Goal: Task Accomplishment & Management: Use online tool/utility

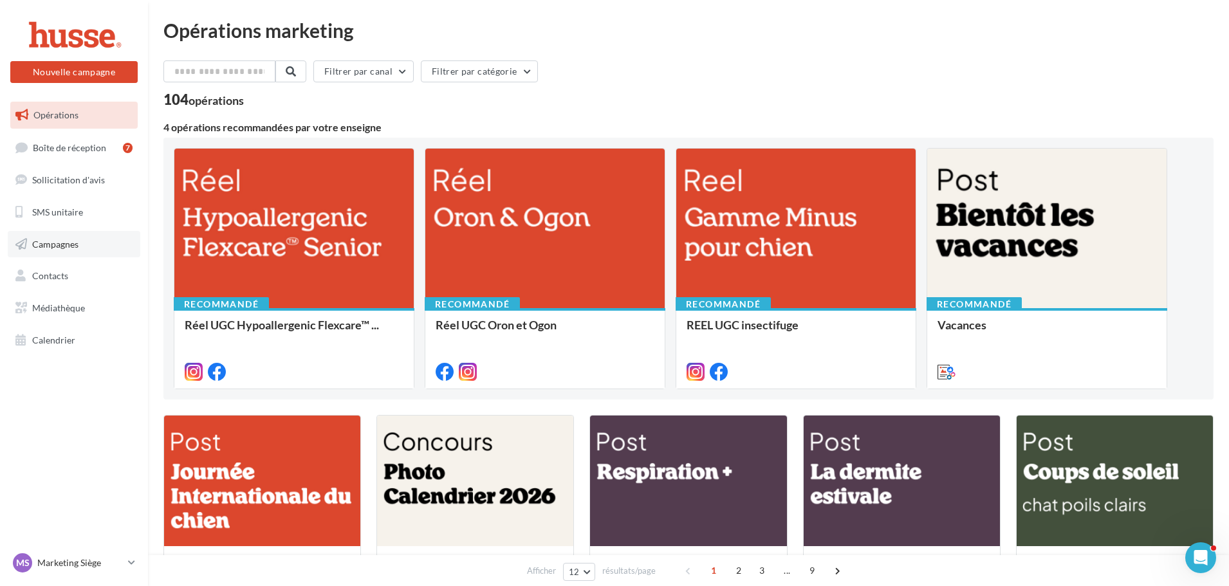
click at [61, 247] on span "Campagnes" at bounding box center [55, 243] width 46 height 11
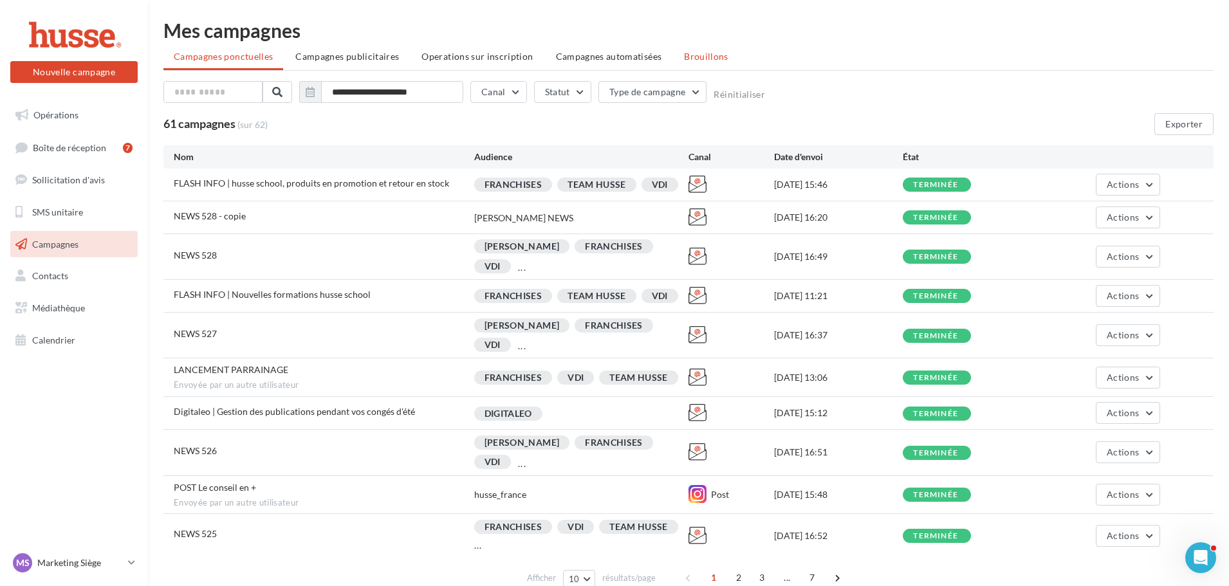
click at [698, 58] on span "Brouillons" at bounding box center [706, 56] width 44 height 11
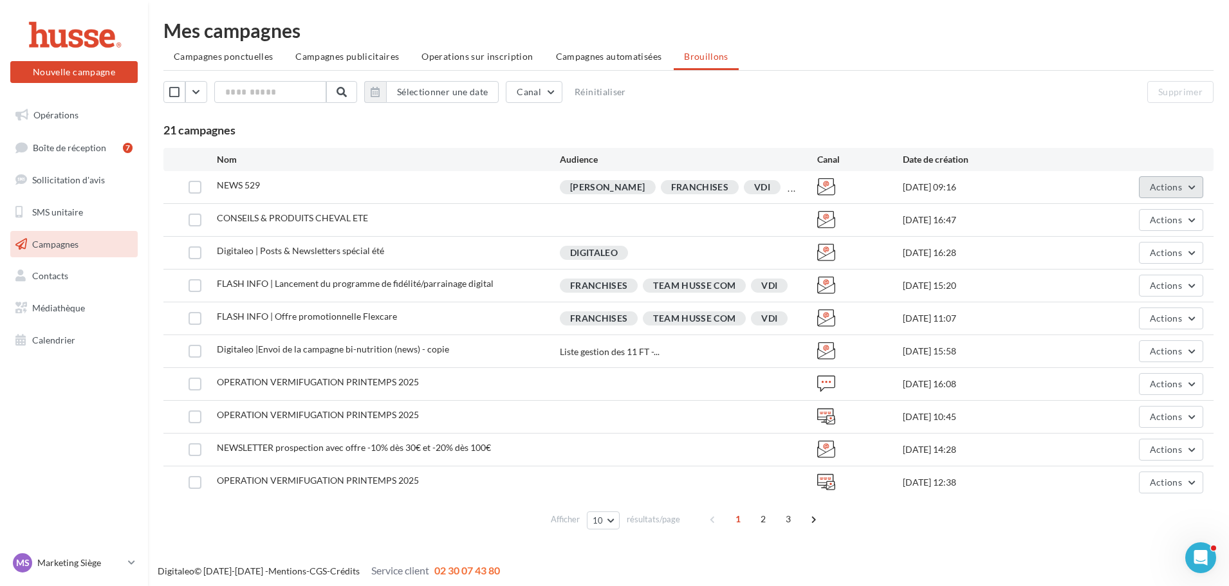
click at [1160, 193] on button "Actions" at bounding box center [1171, 187] width 64 height 22
click at [1142, 223] on button "Editer" at bounding box center [1139, 217] width 129 height 33
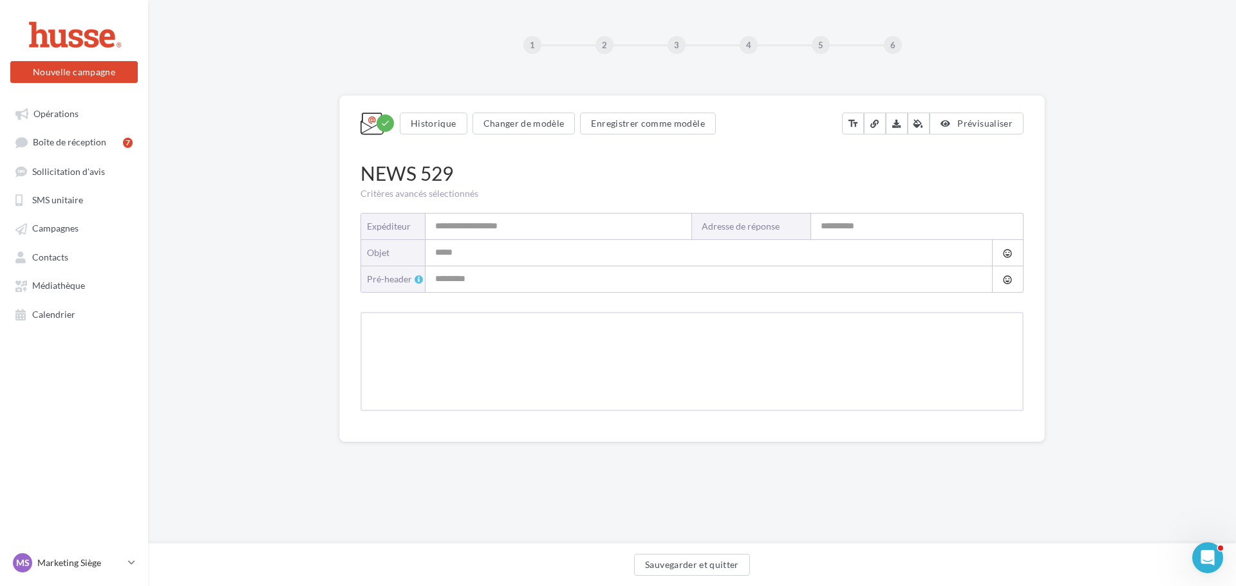
type input "**********"
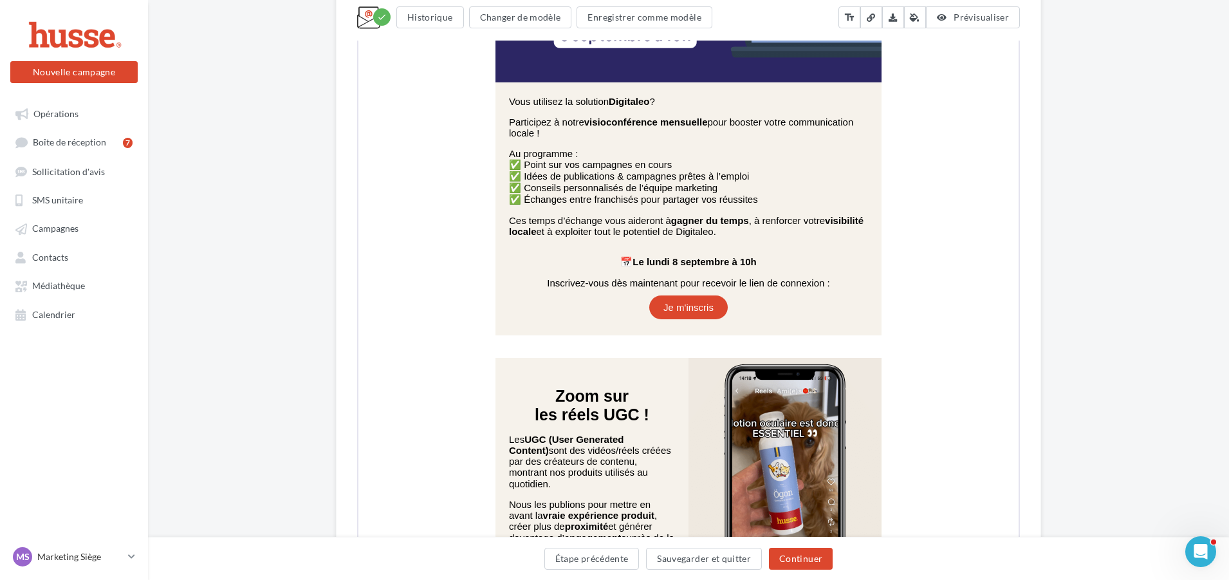
scroll to position [2575, 0]
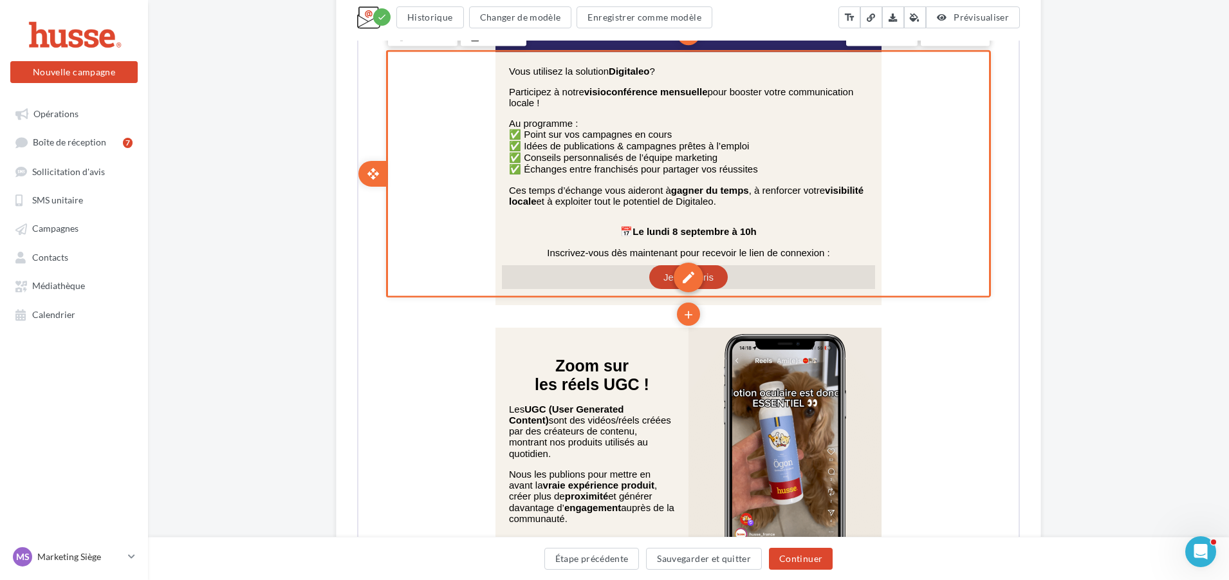
click at [680, 280] on div "edit" at bounding box center [688, 276] width 30 height 30
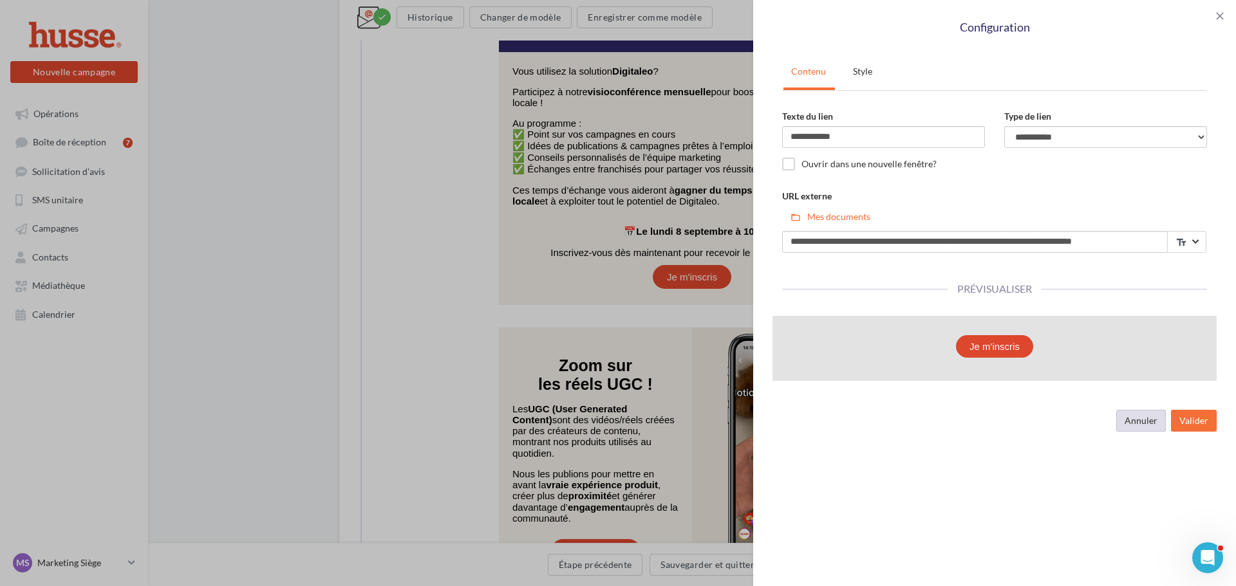
click at [1134, 428] on button "Annuler" at bounding box center [1141, 421] width 50 height 22
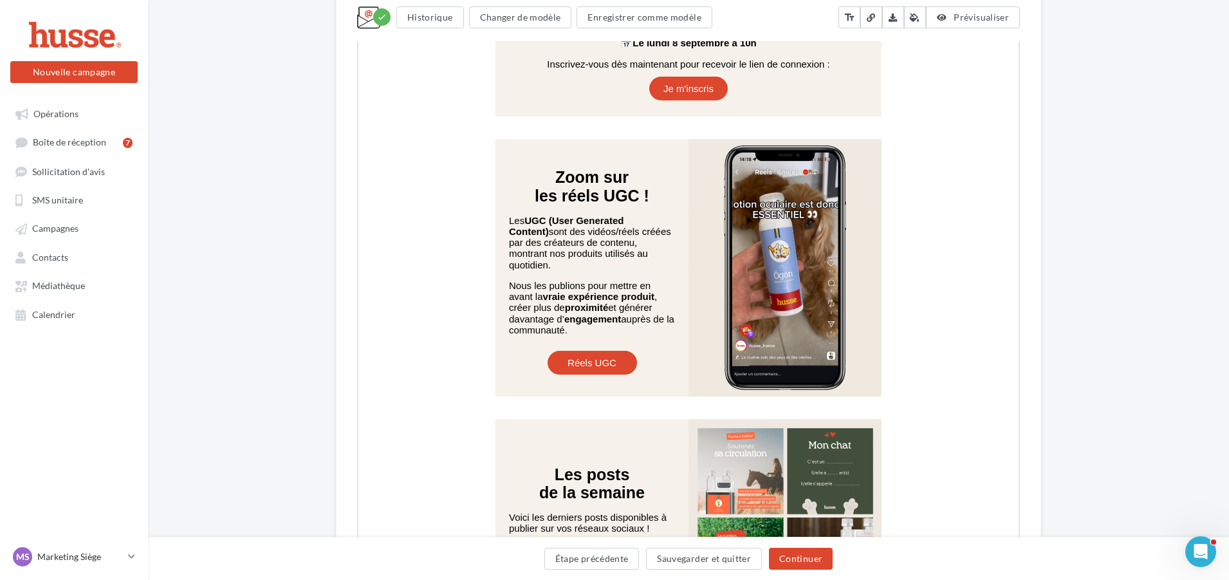
scroll to position [2768, 0]
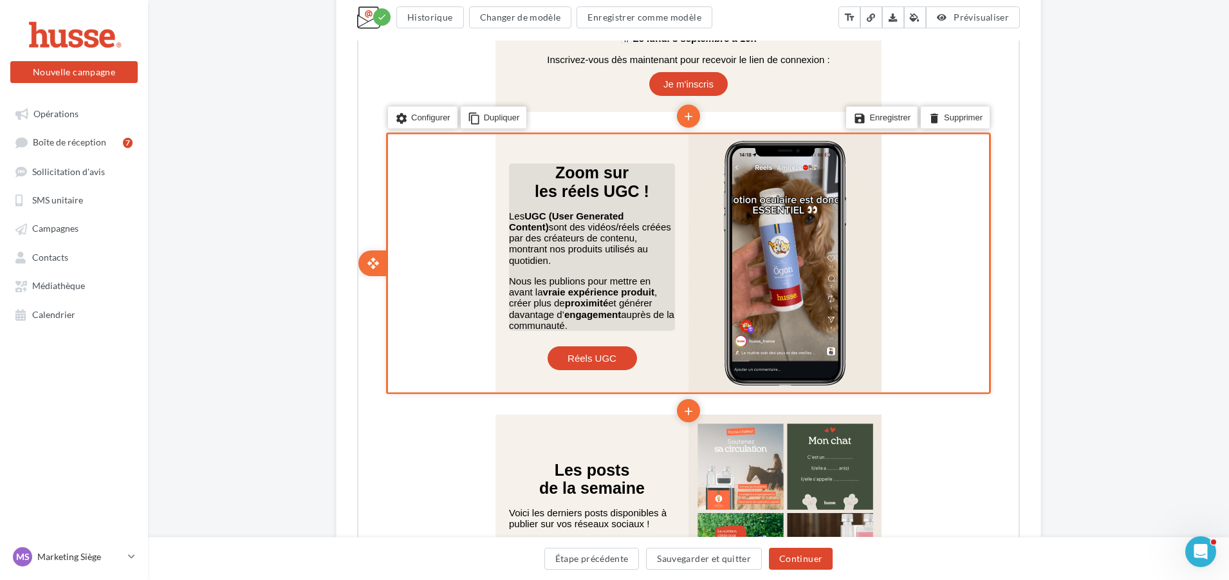
click at [536, 265] on p at bounding box center [591, 270] width 166 height 10
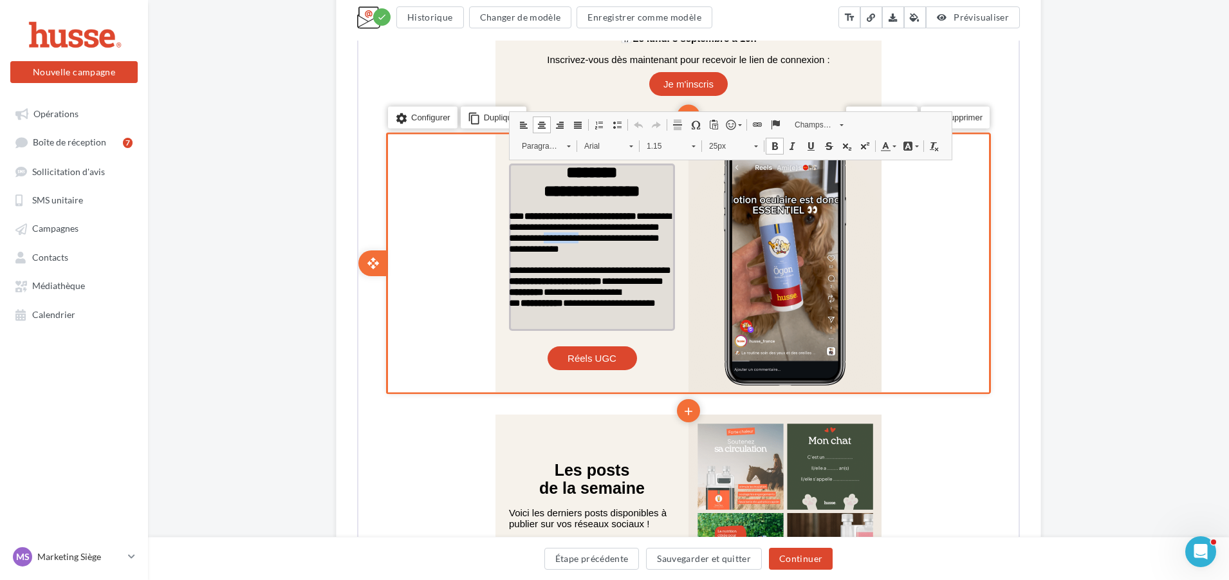
drag, startPoint x: 548, startPoint y: 245, endPoint x: 508, endPoint y: 246, distance: 39.9
click at [508, 246] on span "**********" at bounding box center [589, 231] width 162 height 43
drag, startPoint x: 571, startPoint y: 245, endPoint x: 590, endPoint y: 262, distance: 25.6
click at [590, 262] on div "**********" at bounding box center [591, 245] width 166 height 167
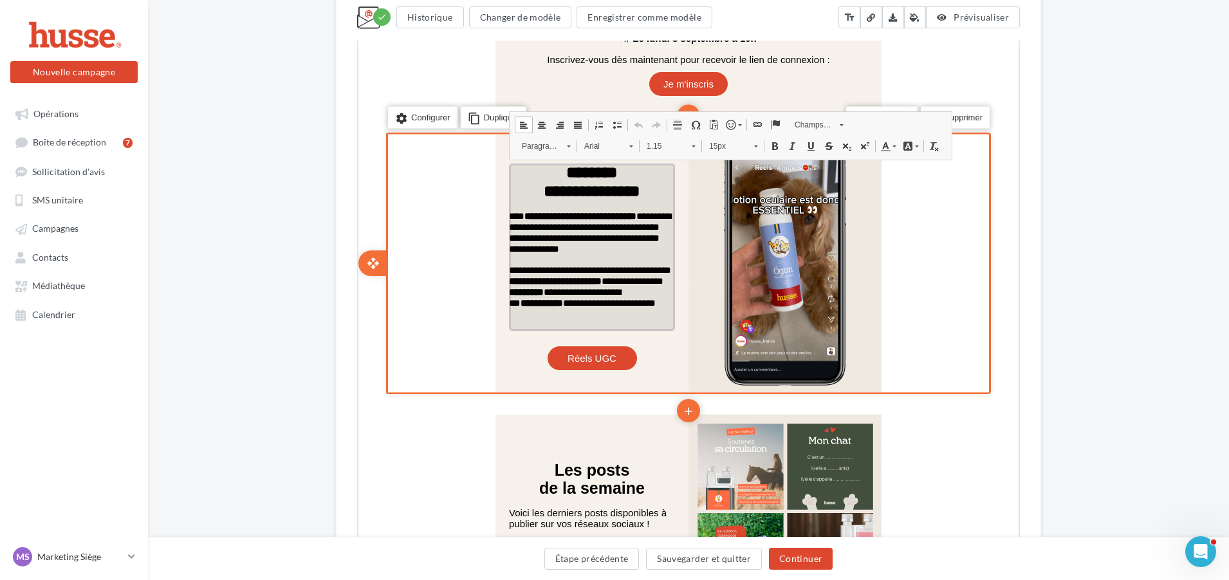
click at [590, 262] on p "false" at bounding box center [591, 259] width 166 height 10
drag, startPoint x: 548, startPoint y: 274, endPoint x: 602, endPoint y: 299, distance: 59.6
click at [602, 299] on span "**********" at bounding box center [589, 285] width 162 height 43
click at [543, 295] on strong "*********" at bounding box center [525, 291] width 35 height 10
drag, startPoint x: 552, startPoint y: 292, endPoint x: 645, endPoint y: 288, distance: 93.4
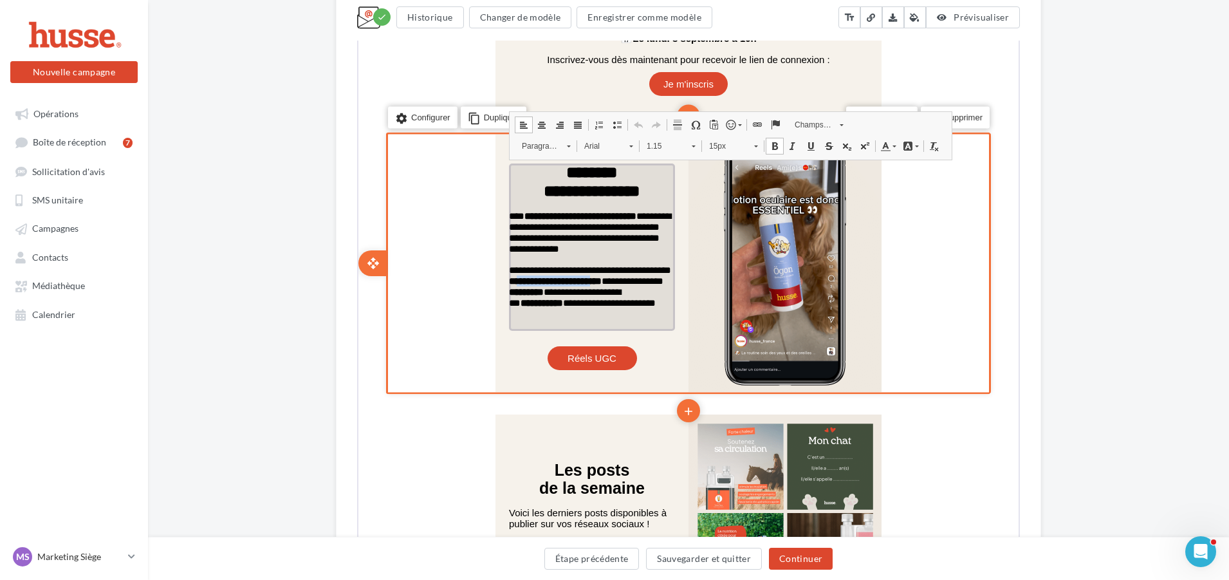
click at [601, 284] on strong "**********" at bounding box center [554, 280] width 93 height 10
drag, startPoint x: 570, startPoint y: 286, endPoint x: 541, endPoint y: 288, distance: 29.0
click at [541, 288] on span "**********" at bounding box center [589, 285] width 162 height 43
click at [640, 297] on span "**********" at bounding box center [591, 285] width 166 height 43
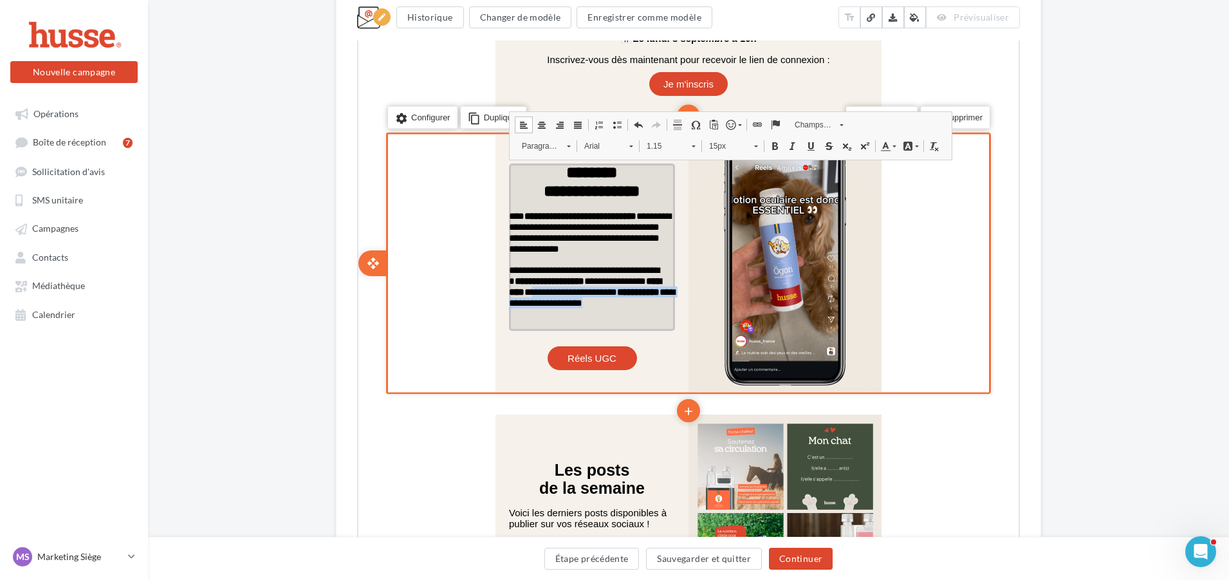
drag, startPoint x: 574, startPoint y: 299, endPoint x: 586, endPoint y: 320, distance: 24.3
click at [586, 308] on p "**********" at bounding box center [591, 285] width 166 height 44
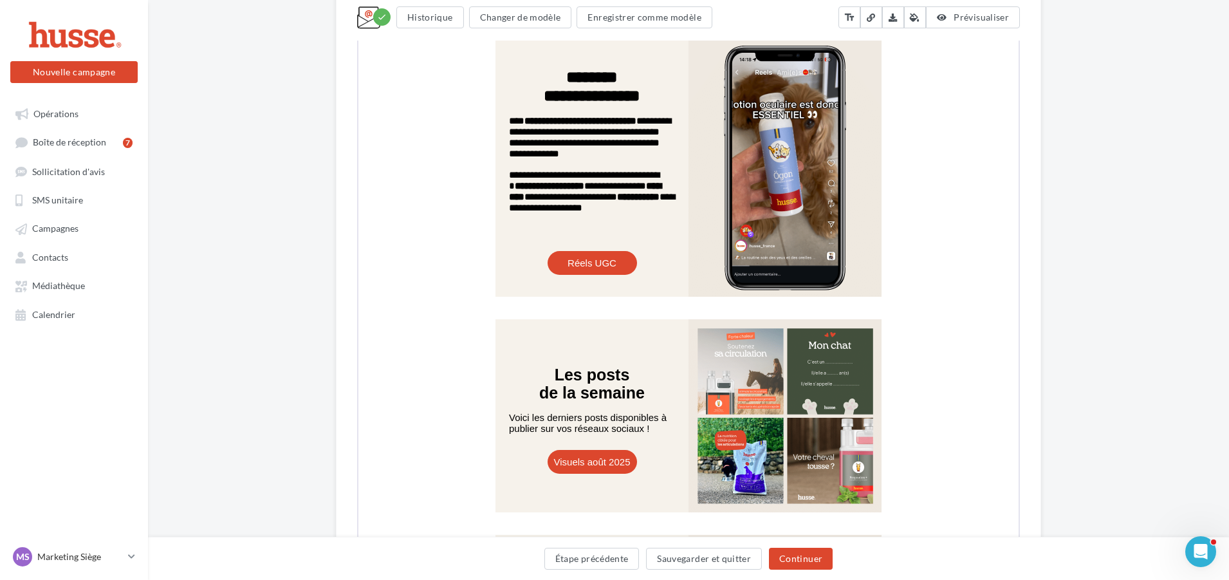
scroll to position [2832, 0]
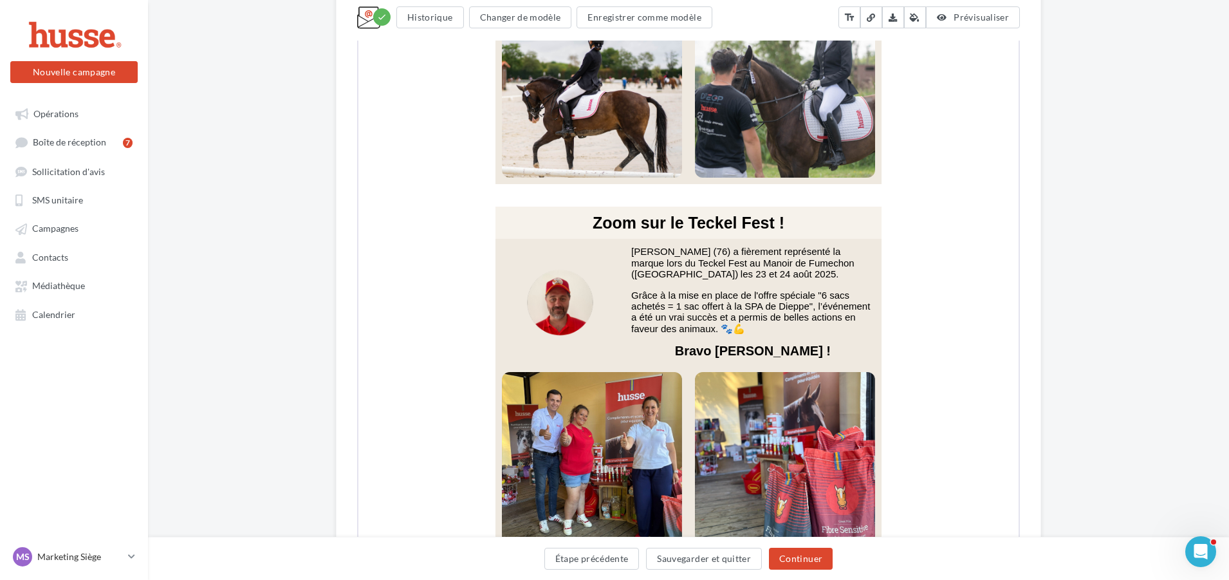
scroll to position [3862, 0]
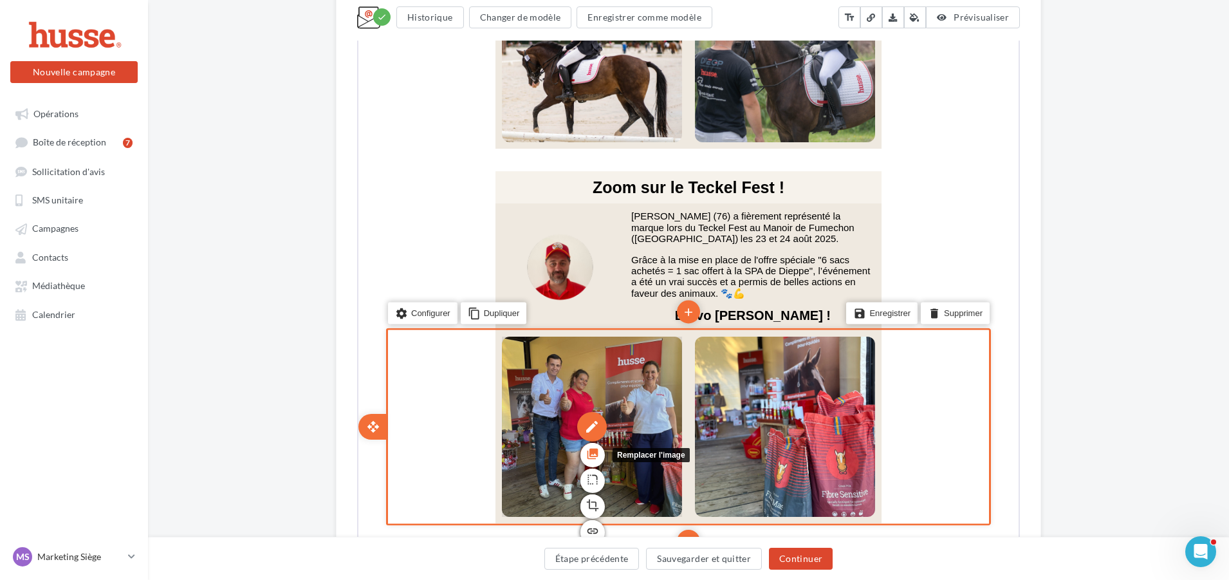
click at [592, 442] on icon "photo_library" at bounding box center [591, 453] width 13 height 22
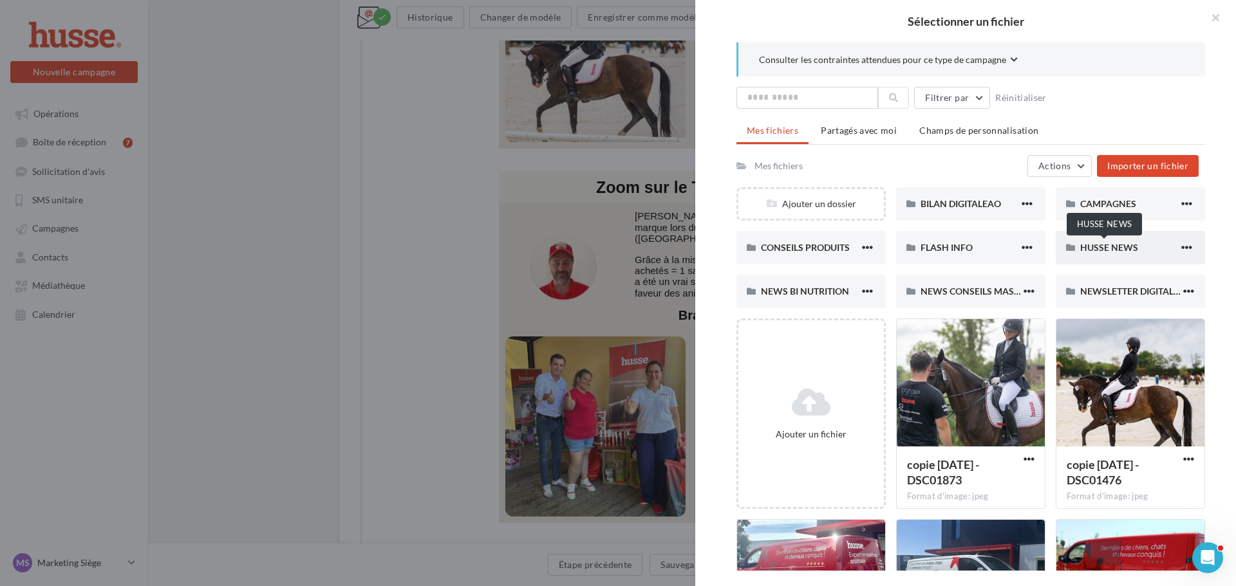
click at [1087, 251] on span "HUSSE NEWS" at bounding box center [1109, 247] width 58 height 11
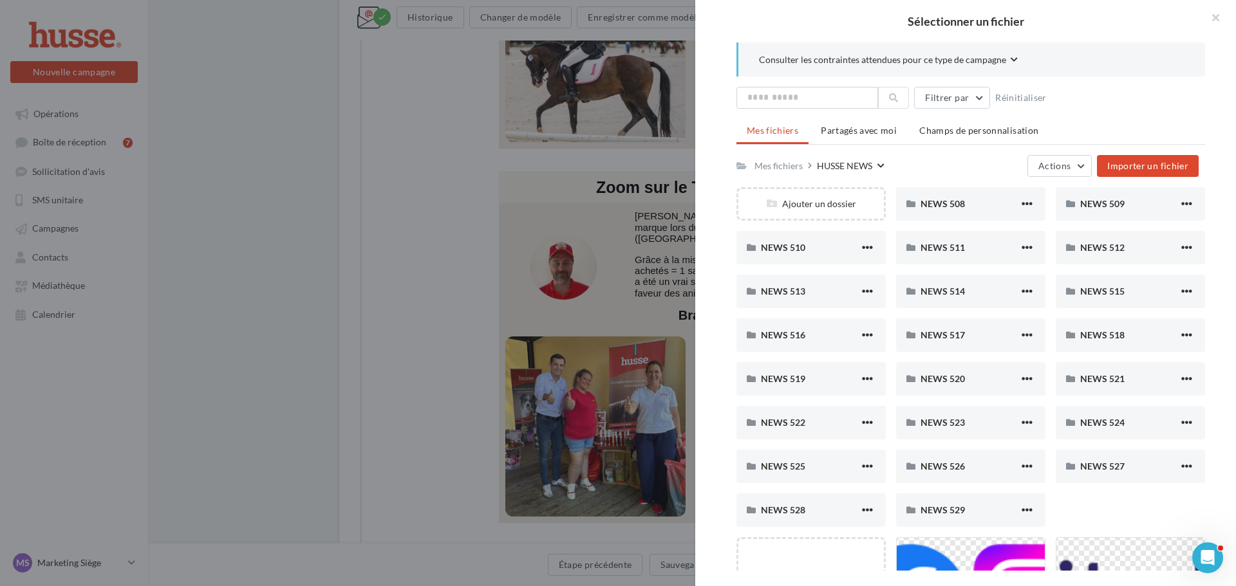
click at [970, 513] on div "NEWS 529" at bounding box center [969, 510] width 98 height 13
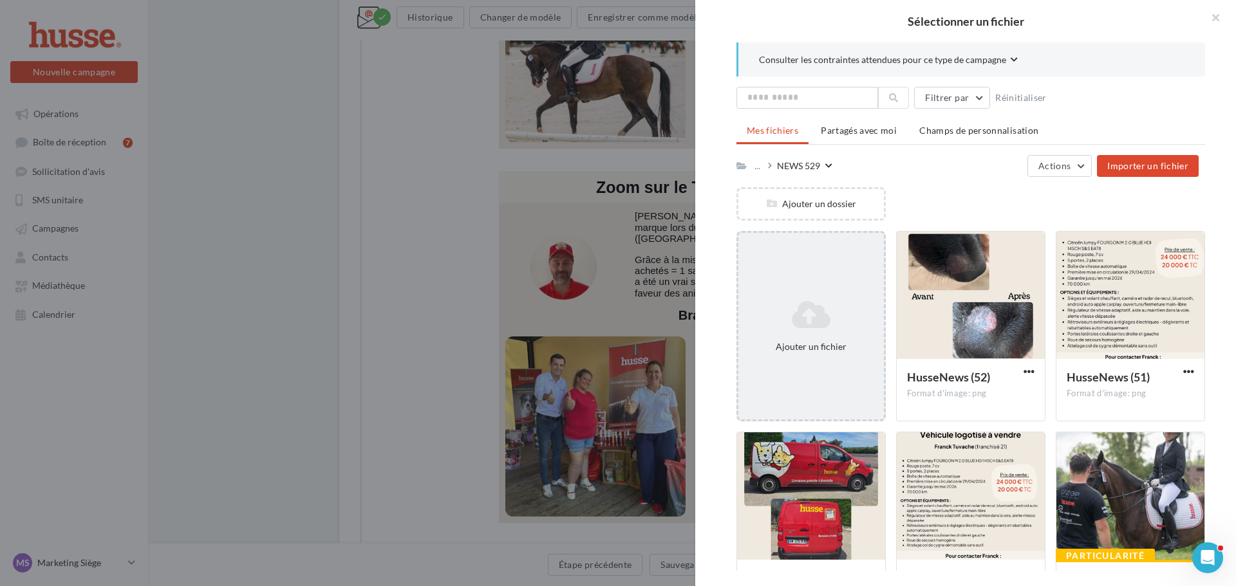
click at [797, 331] on div "Ajouter un fichier" at bounding box center [810, 326] width 145 height 64
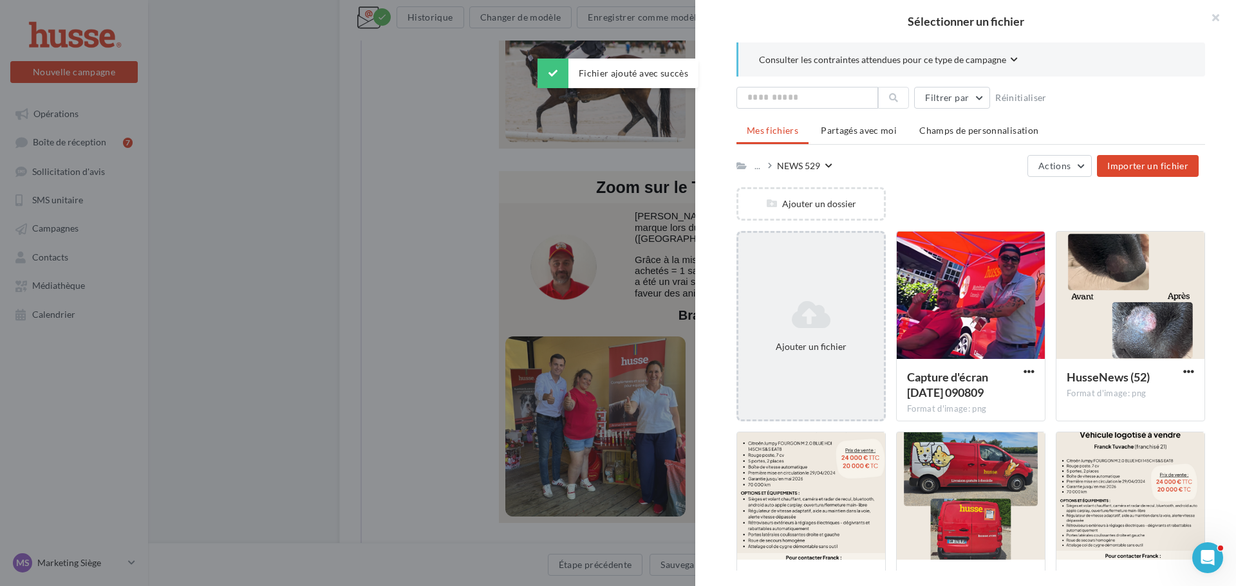
click at [765, 339] on div "Ajouter un fichier" at bounding box center [810, 326] width 145 height 64
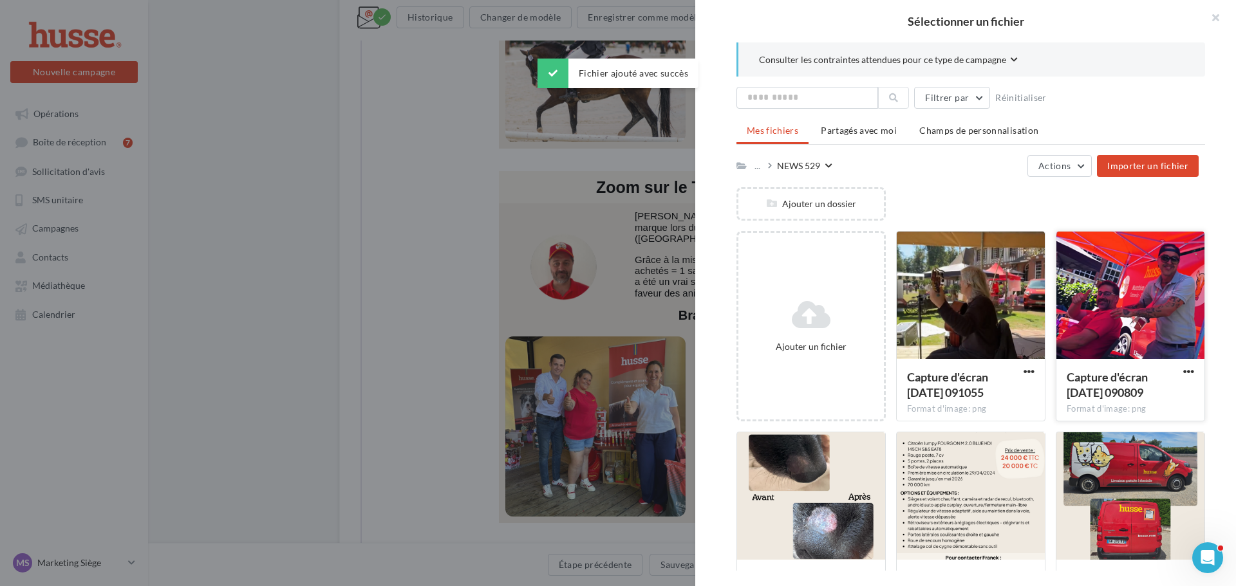
click at [1105, 317] on div at bounding box center [1130, 296] width 148 height 129
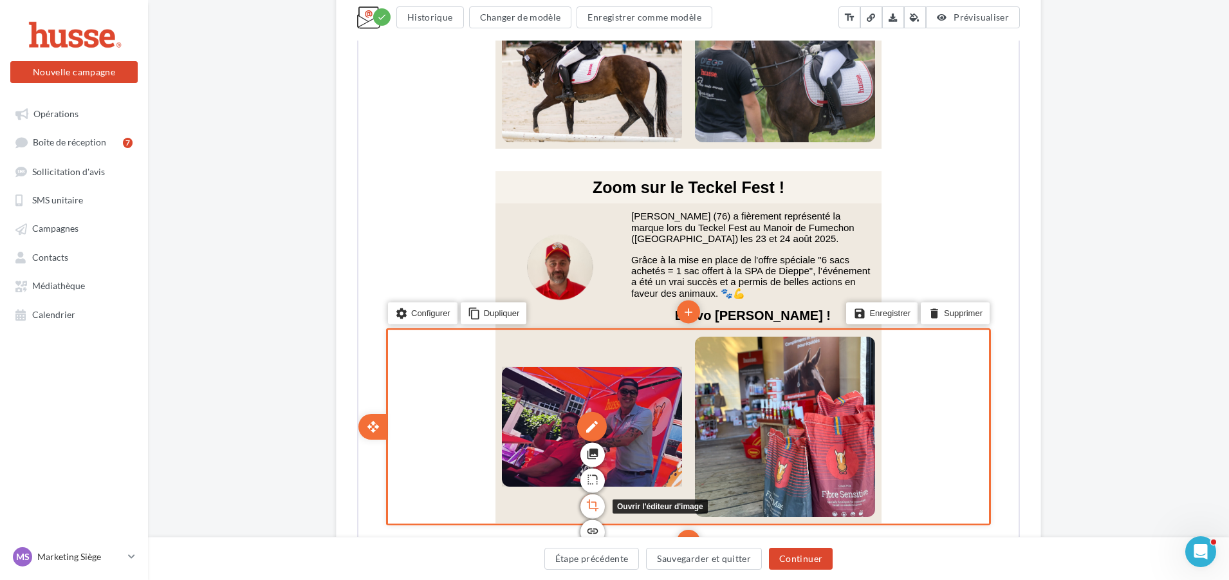
click at [588, 493] on icon "crop" at bounding box center [591, 504] width 13 height 22
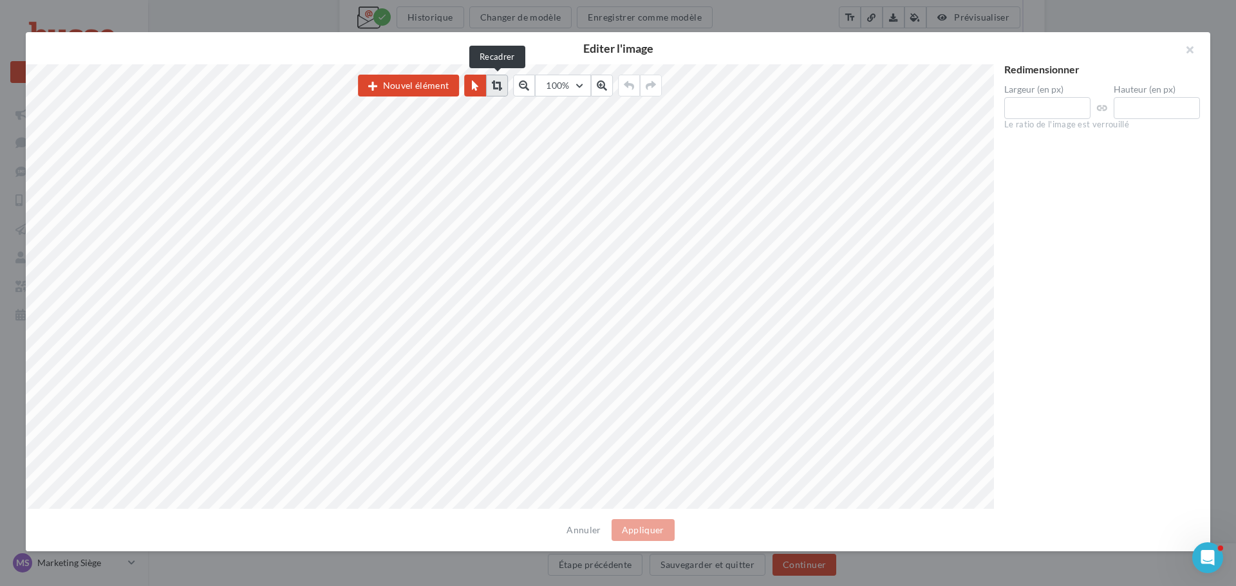
click at [502, 84] on icon at bounding box center [497, 85] width 10 height 10
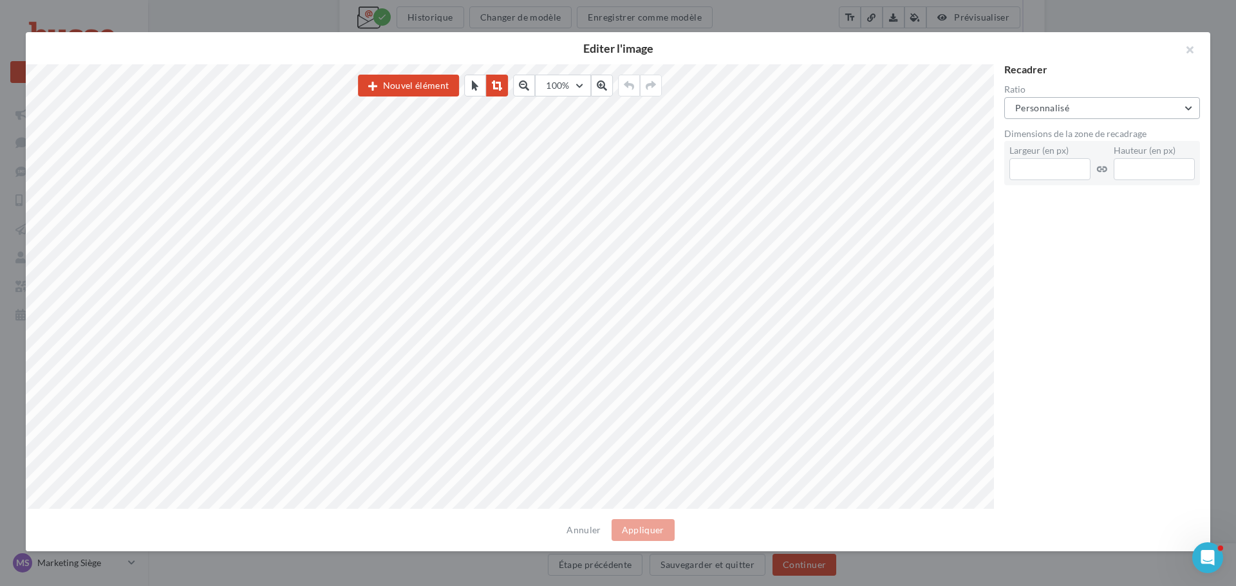
click at [1146, 107] on button "Personnalisé" at bounding box center [1102, 108] width 196 height 22
click at [1095, 178] on div "Carré (1:1)" at bounding box center [1102, 174] width 154 height 13
click at [667, 523] on button "Appliquer" at bounding box center [642, 530] width 63 height 22
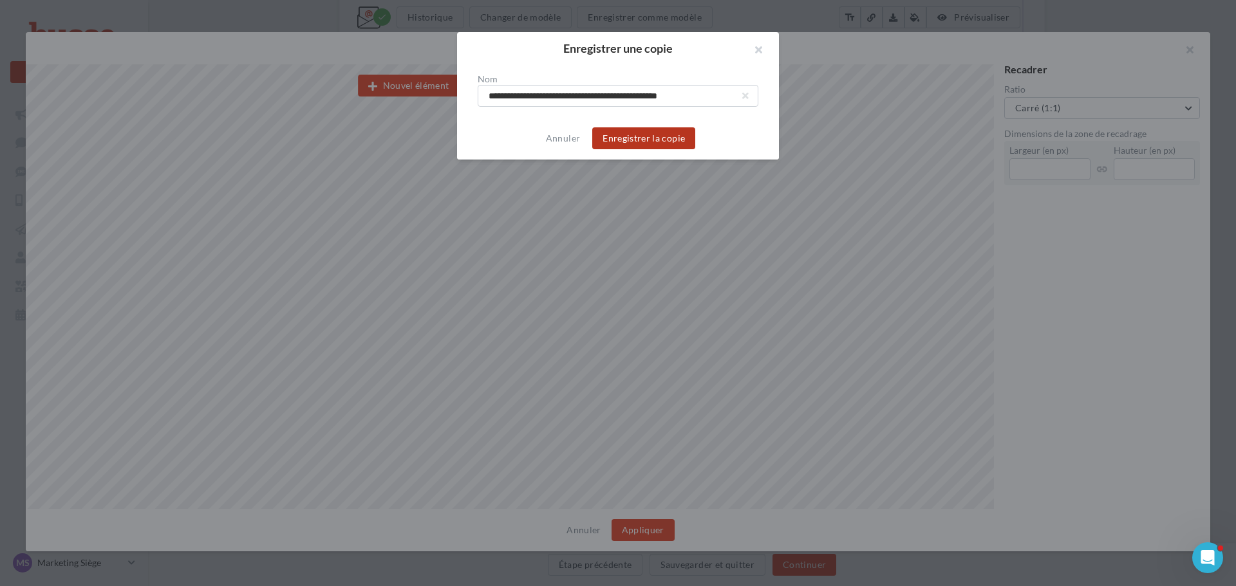
click at [660, 142] on button "Enregistrer la copie" at bounding box center [643, 138] width 103 height 22
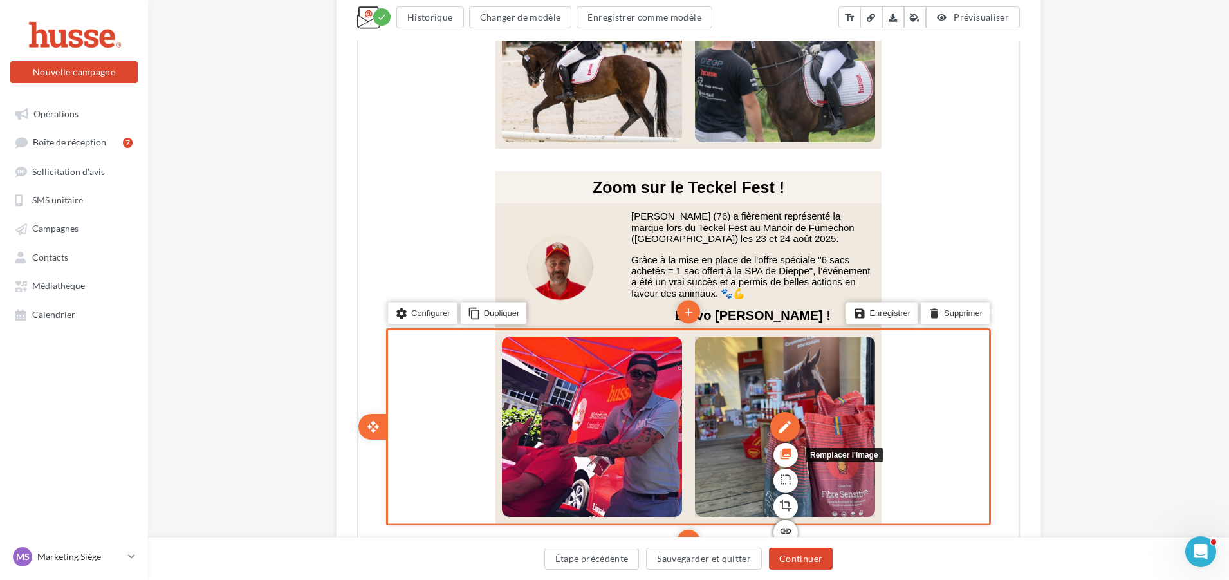
click at [790, 442] on icon "photo_library" at bounding box center [784, 453] width 13 height 22
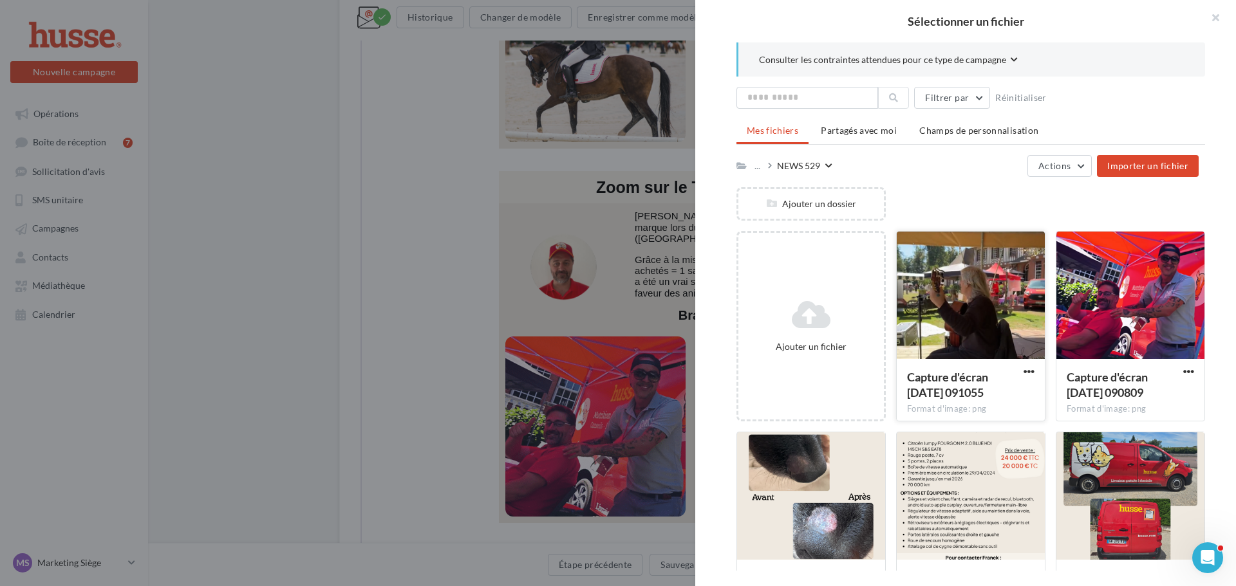
click at [967, 308] on div at bounding box center [971, 296] width 148 height 129
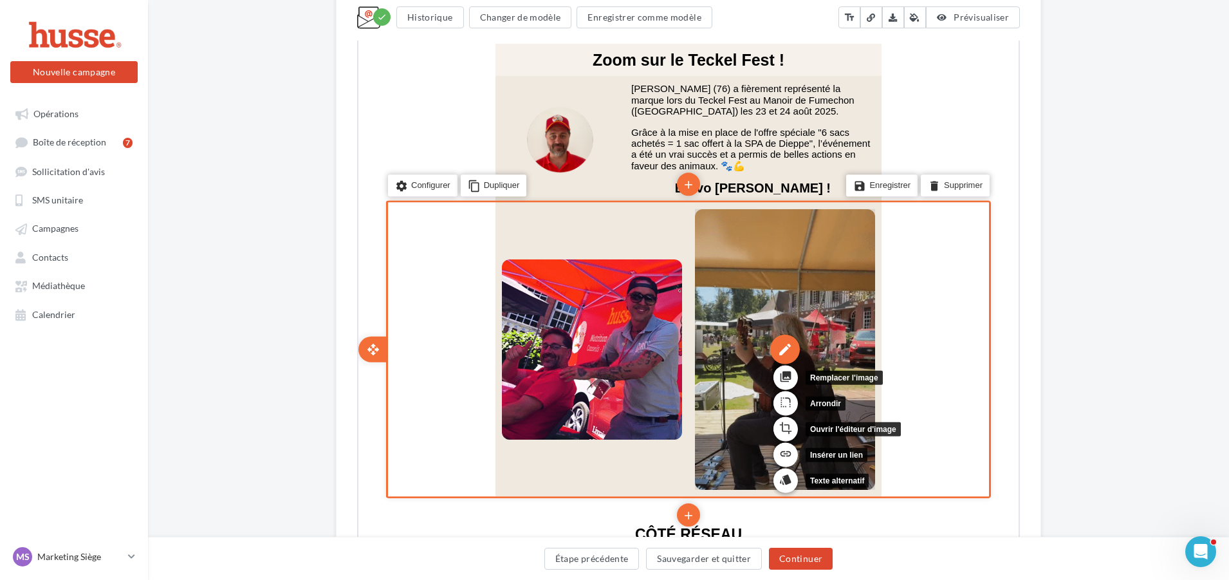
scroll to position [3991, 0]
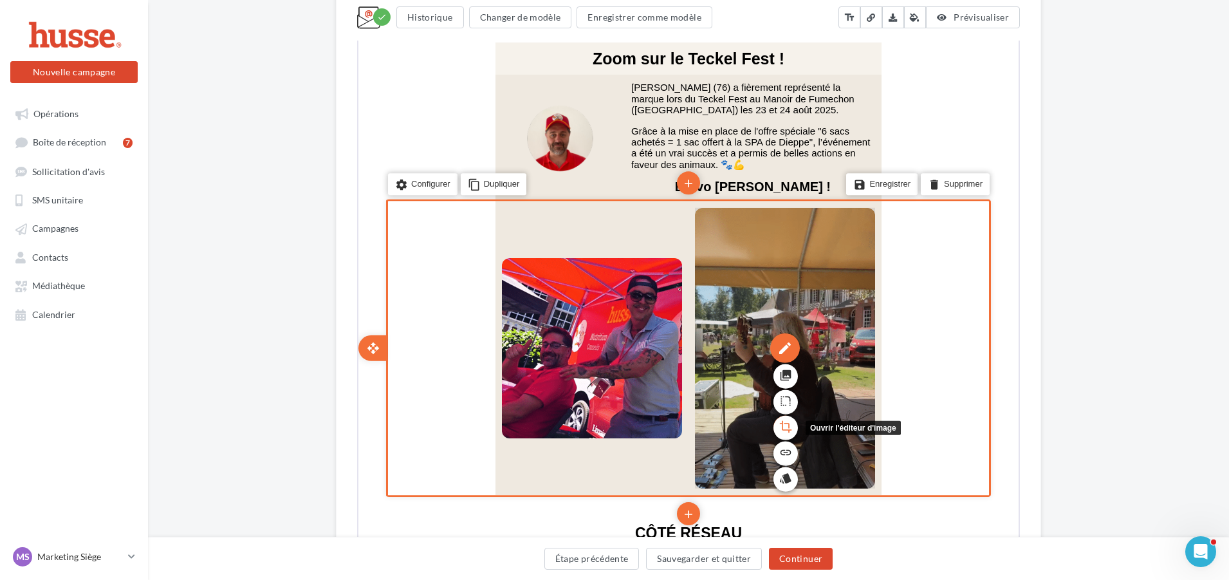
click at [778, 415] on icon "crop" at bounding box center [784, 426] width 13 height 22
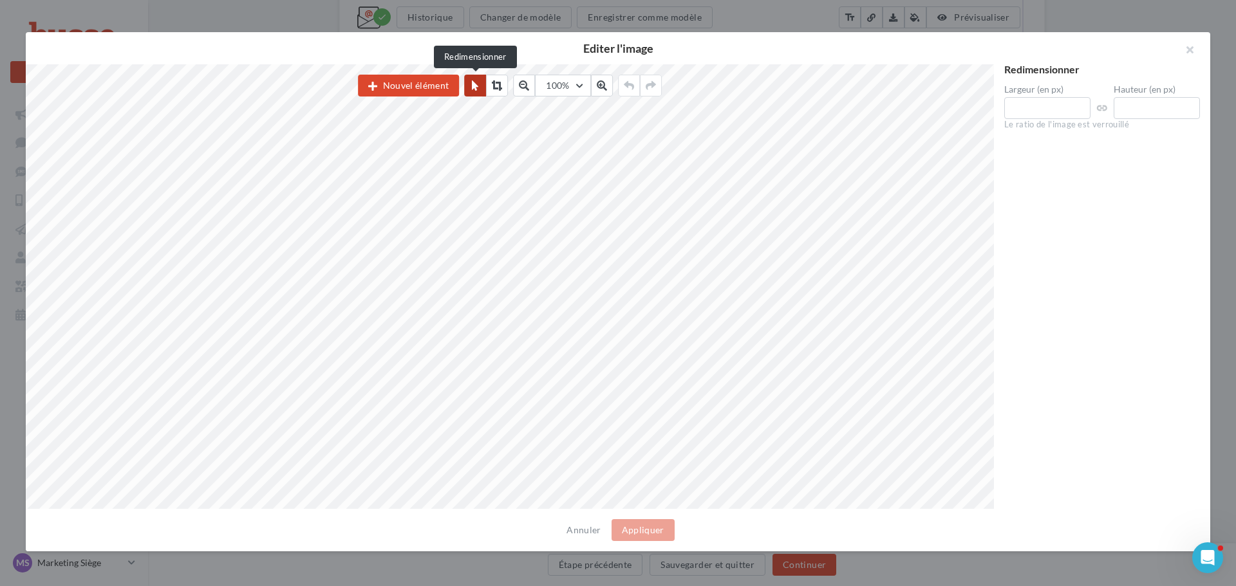
click at [486, 82] on button at bounding box center [475, 86] width 22 height 22
click at [488, 82] on button at bounding box center [497, 86] width 22 height 22
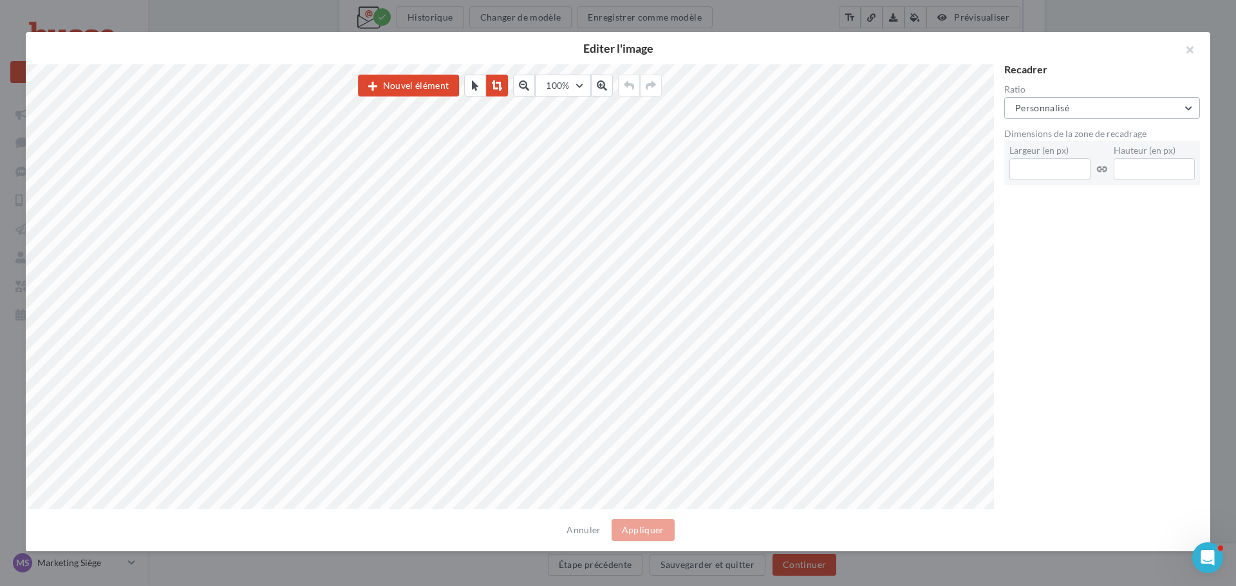
click at [1069, 104] on button "Personnalisé" at bounding box center [1102, 108] width 196 height 22
click at [1062, 179] on div "Carré (1:1)" at bounding box center [1061, 174] width 43 height 13
click at [641, 530] on button "Appliquer" at bounding box center [642, 530] width 63 height 22
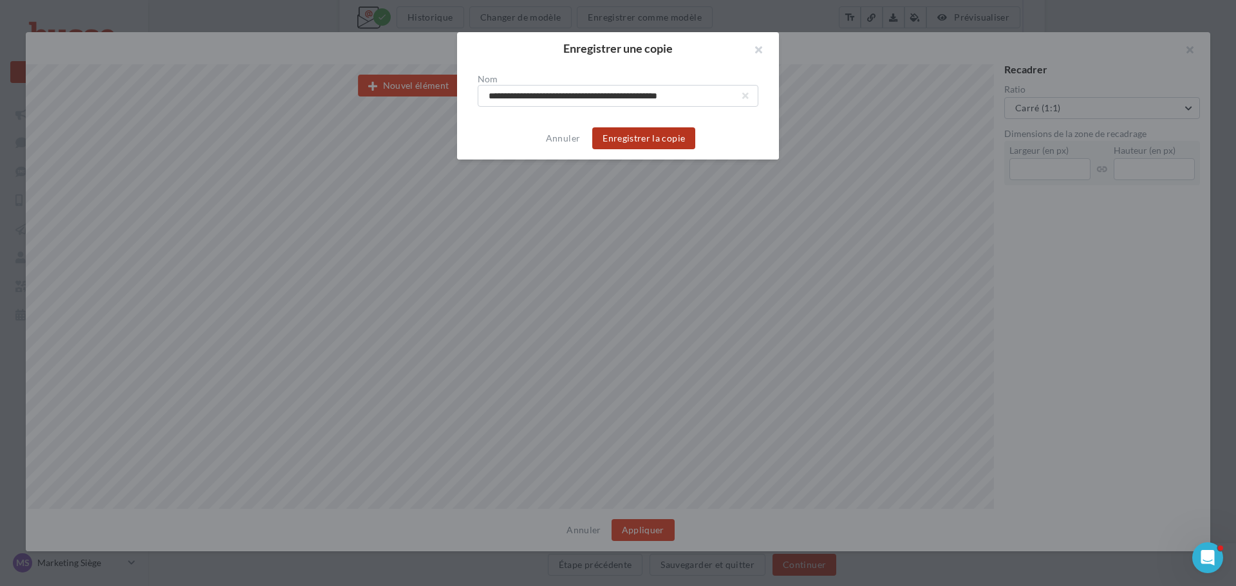
click at [642, 147] on button "Enregistrer la copie" at bounding box center [643, 138] width 103 height 22
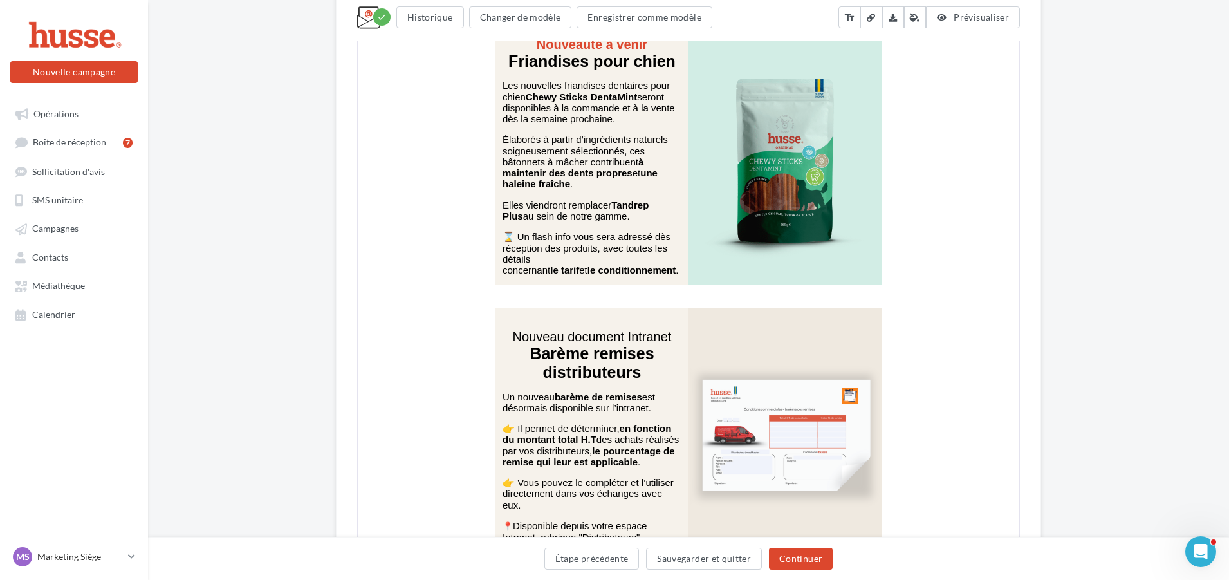
scroll to position [1352, 0]
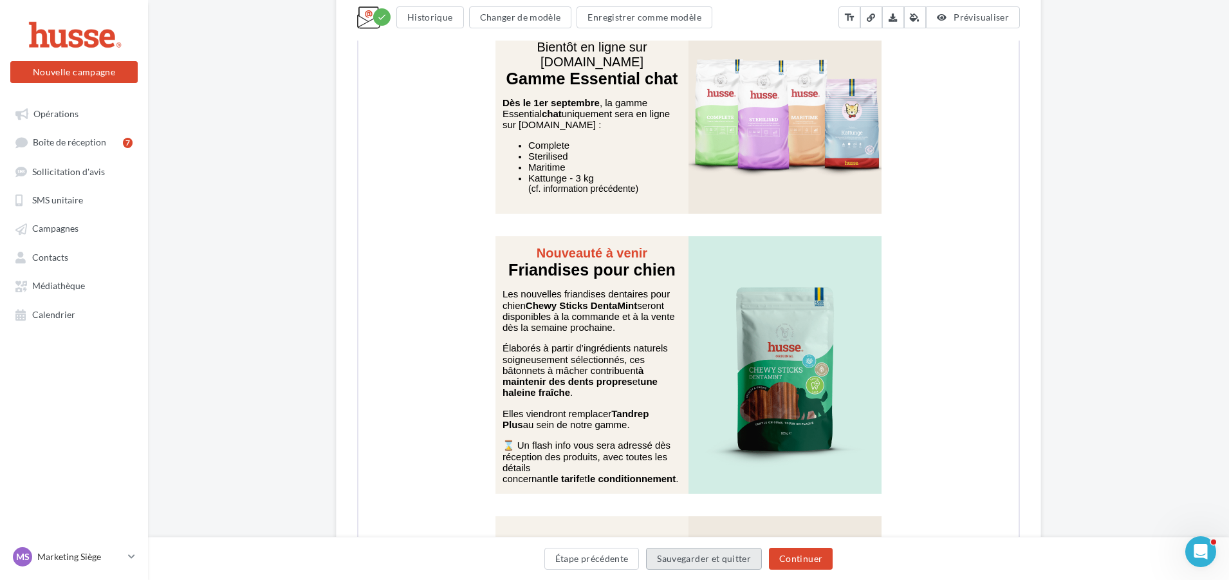
click at [679, 549] on button "Sauvegarder et quitter" at bounding box center [704, 559] width 116 height 22
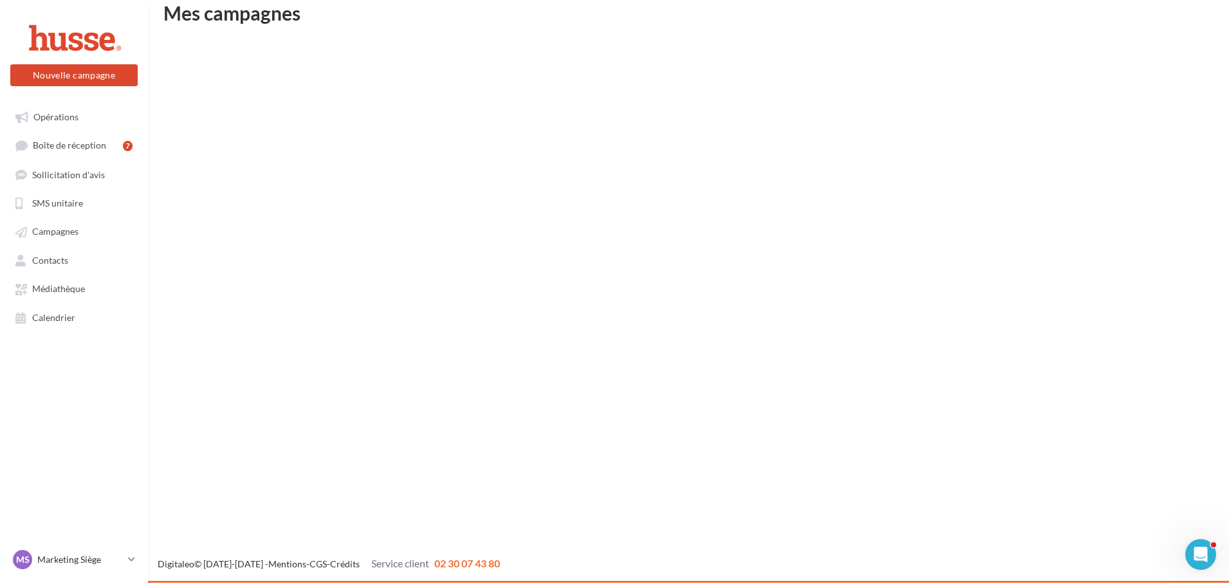
scroll to position [21, 0]
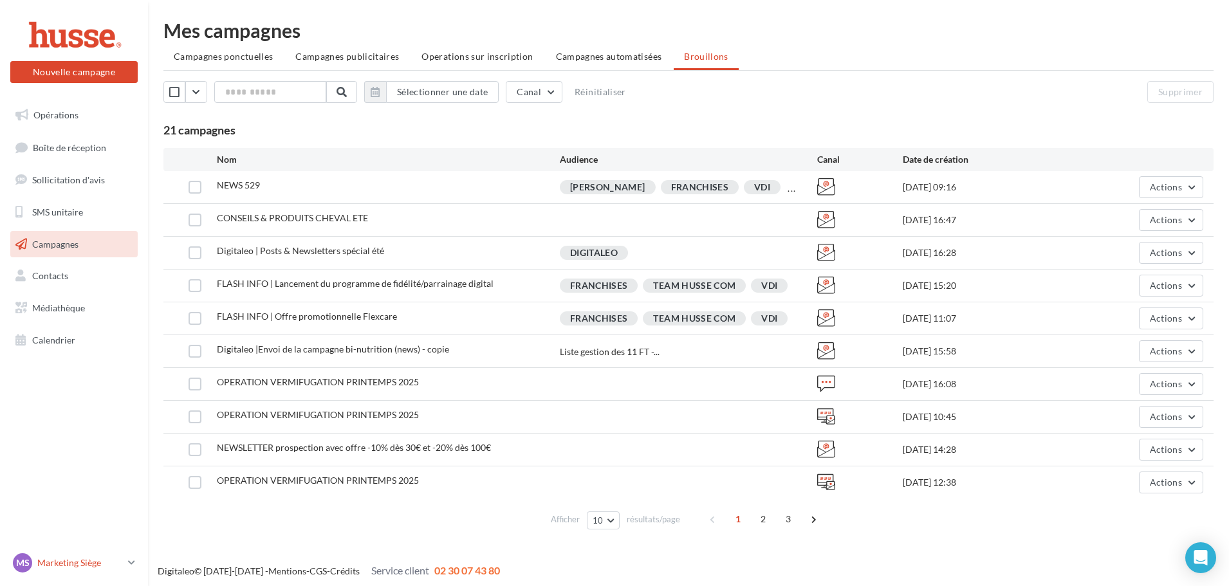
click at [127, 566] on link "MS Marketing Siège axelle@husse.fr" at bounding box center [73, 563] width 127 height 24
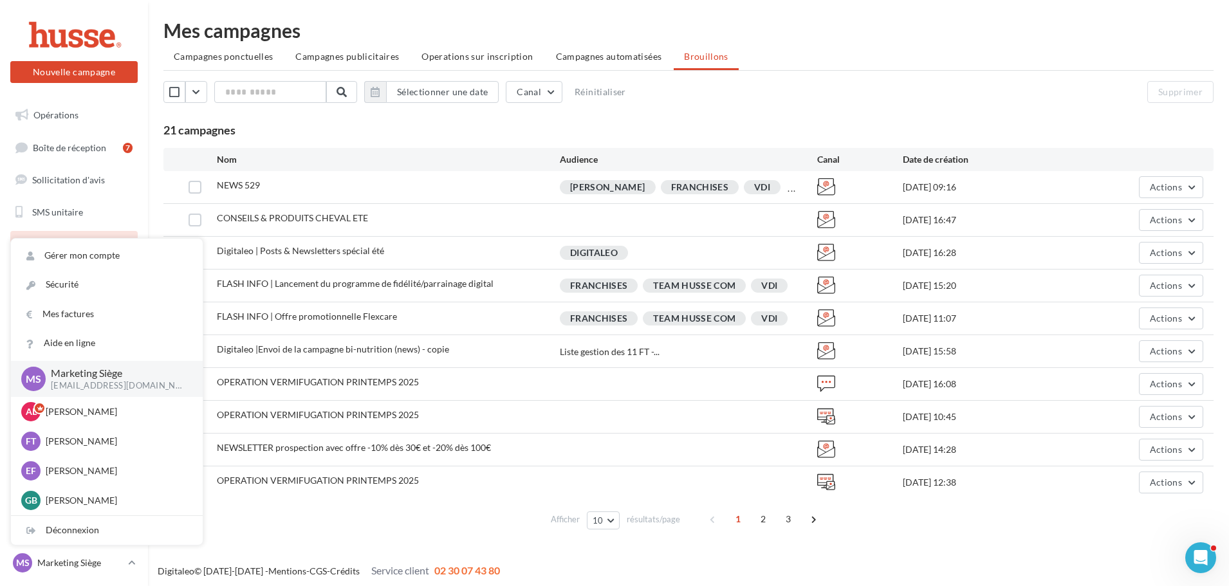
click at [152, 201] on div "Mes campagnes Campagnes ponctuelles Campagnes publicitaires Operations sur insc…" at bounding box center [688, 278] width 1081 height 514
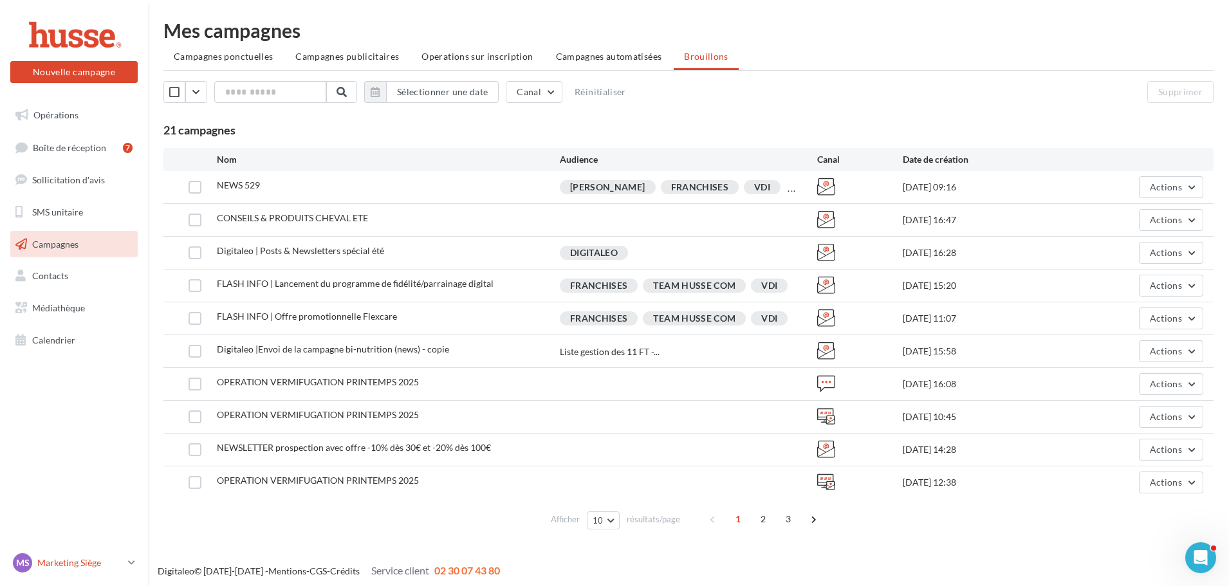
click at [126, 552] on link "MS Marketing Siège axelle@husse.fr" at bounding box center [73, 563] width 127 height 24
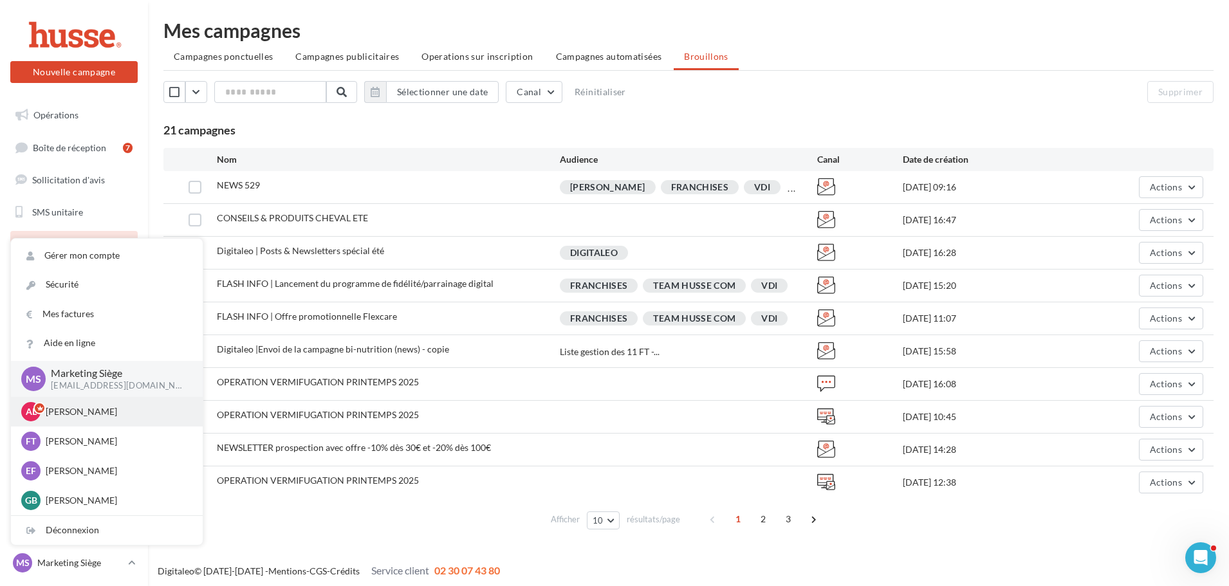
click at [105, 416] on p "Axelle Lavigne" at bounding box center [117, 412] width 142 height 13
